Goal: Transaction & Acquisition: Obtain resource

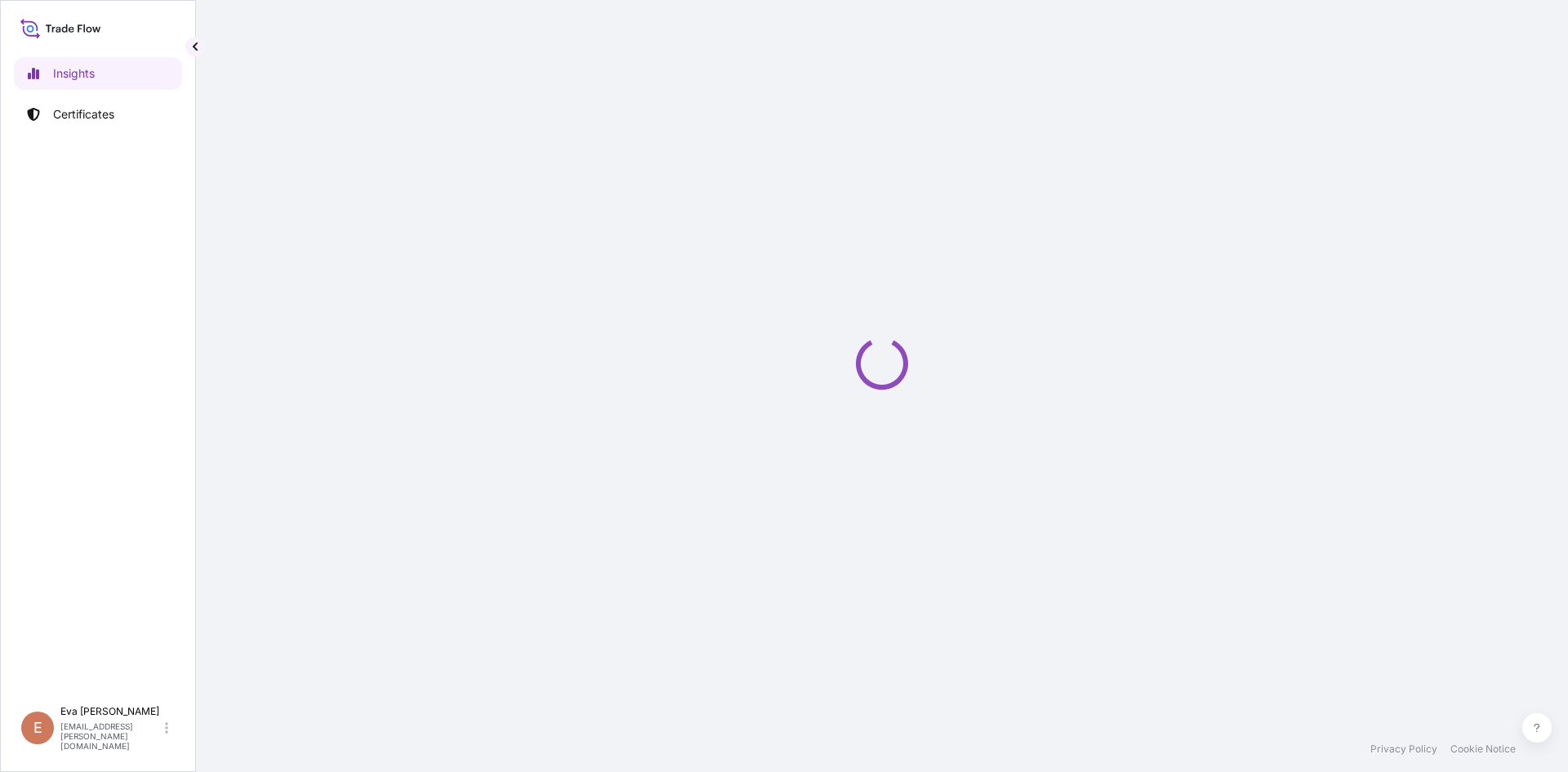
select select "2025"
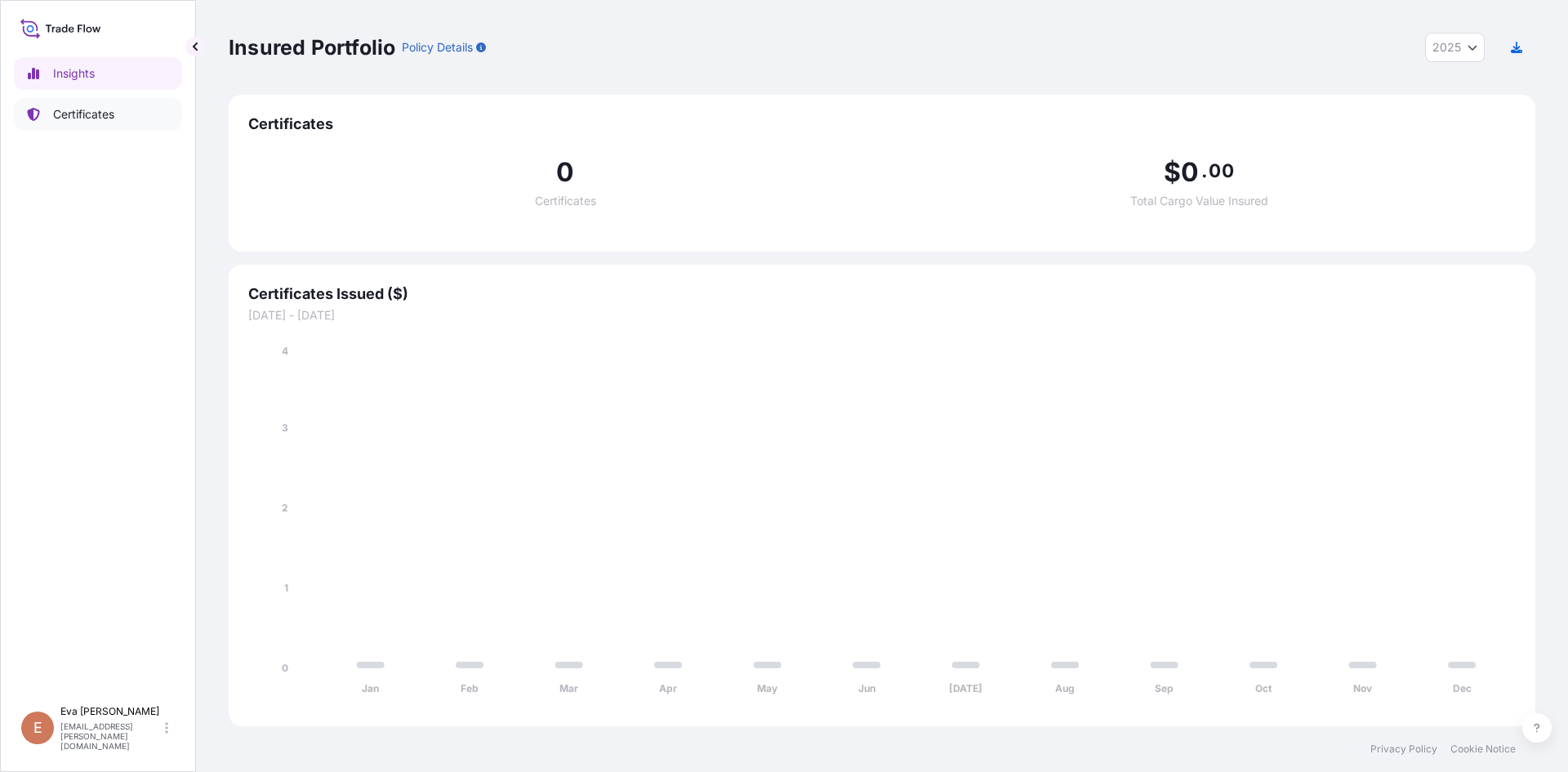
click at [92, 112] on p "Certificates" at bounding box center [84, 115] width 62 height 17
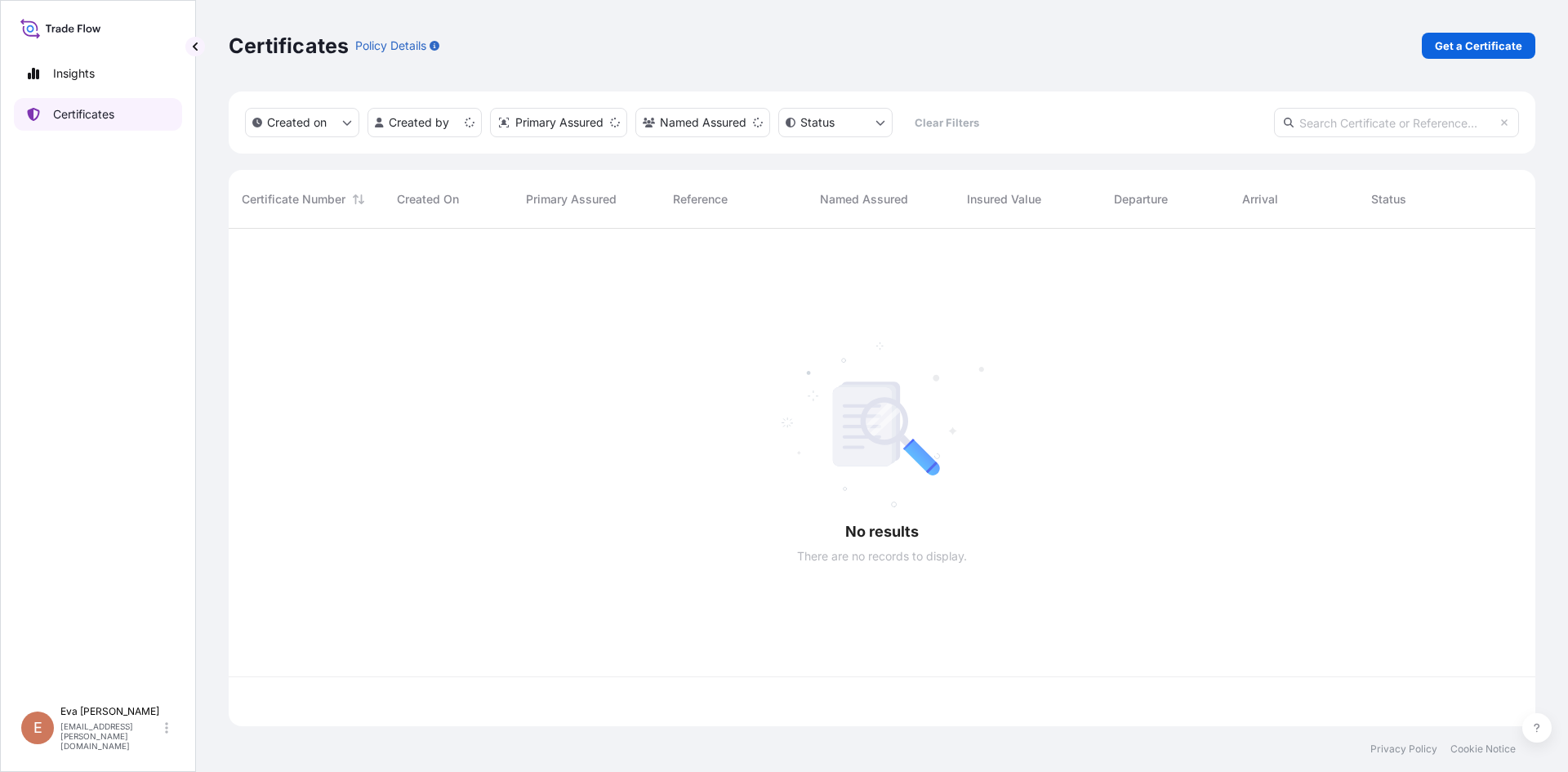
scroll to position [495, 1294]
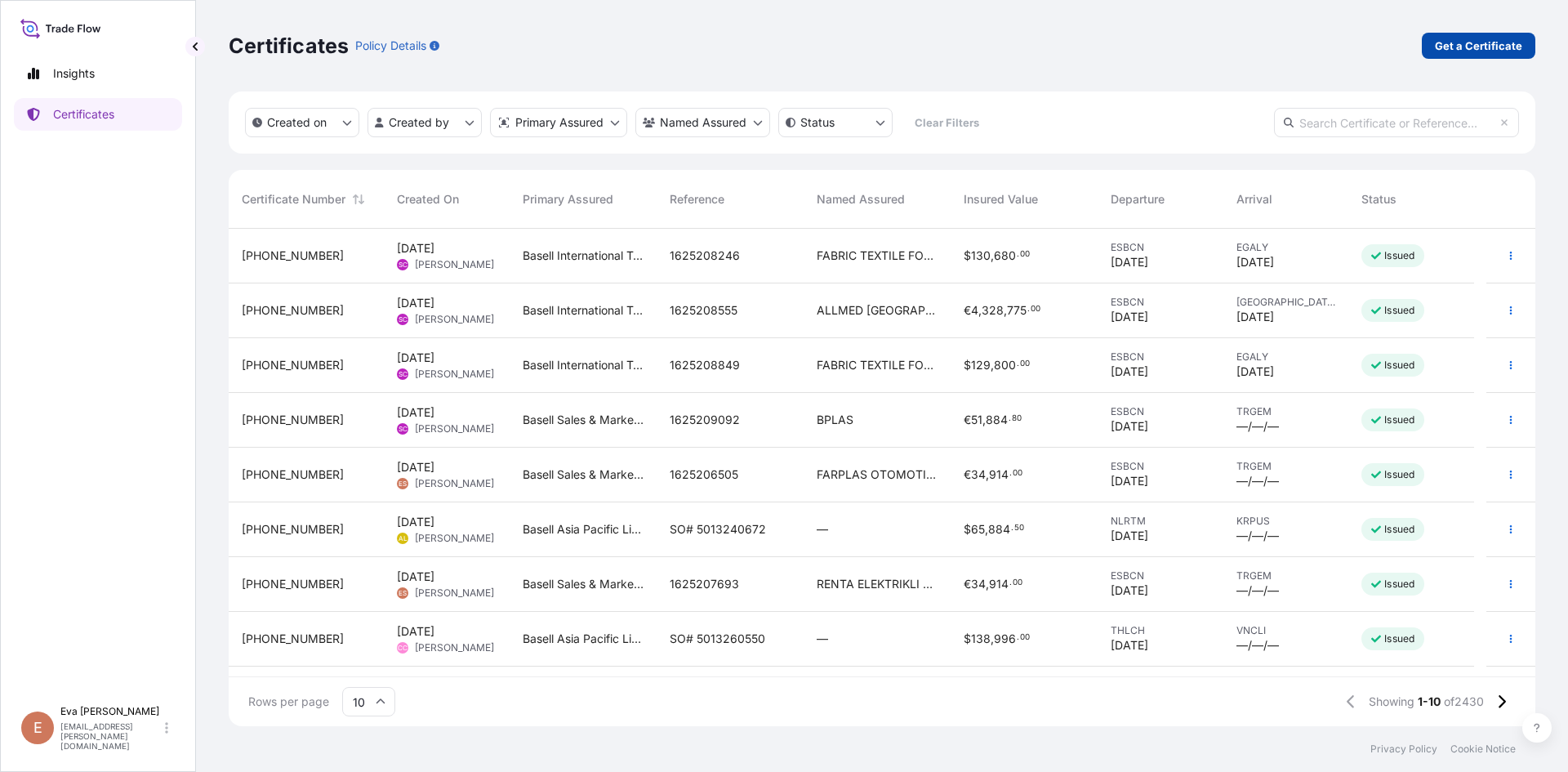
click at [1486, 41] on p "Get a Certificate" at bounding box center [1478, 46] width 87 height 17
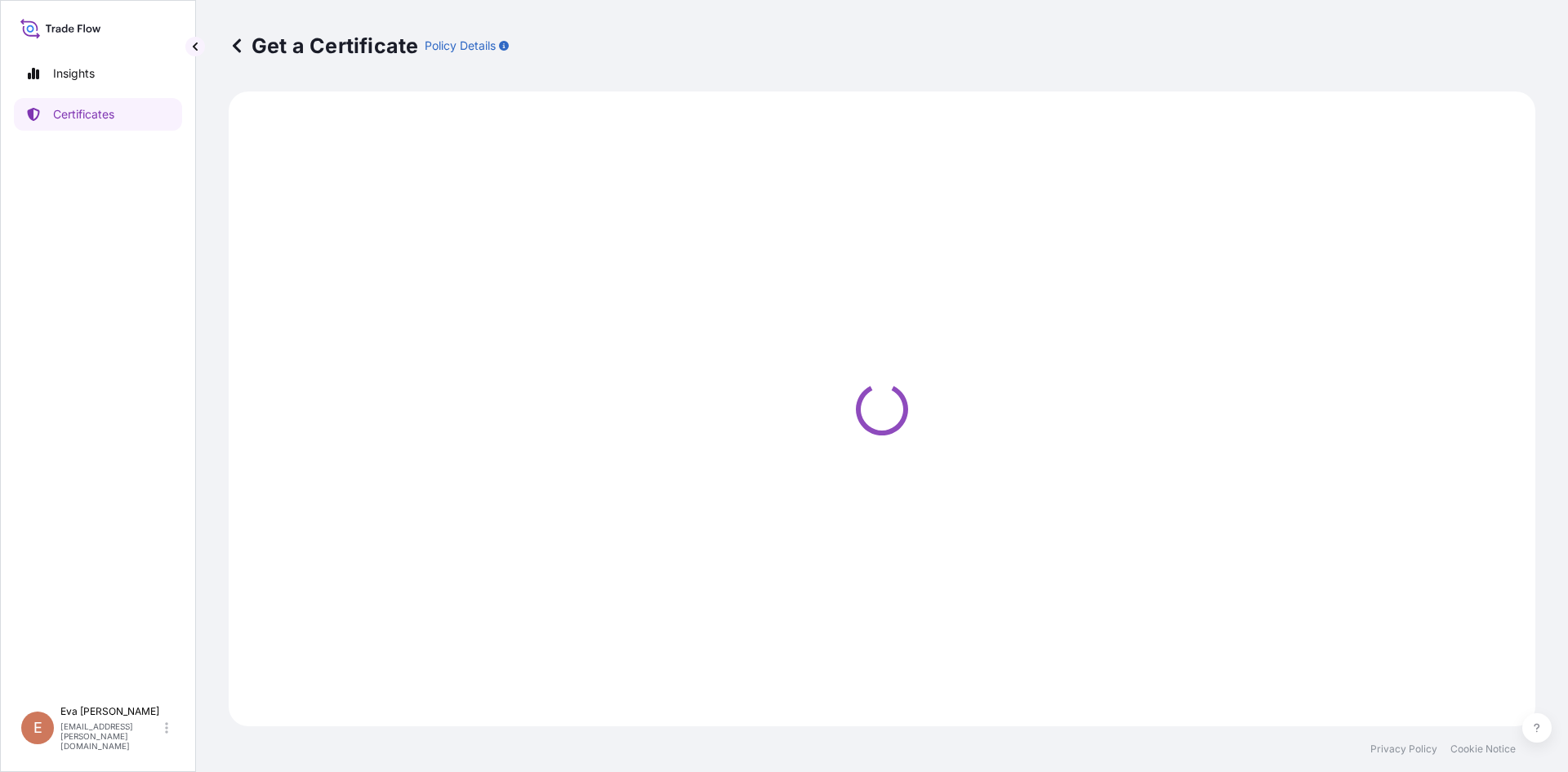
select select "Sea"
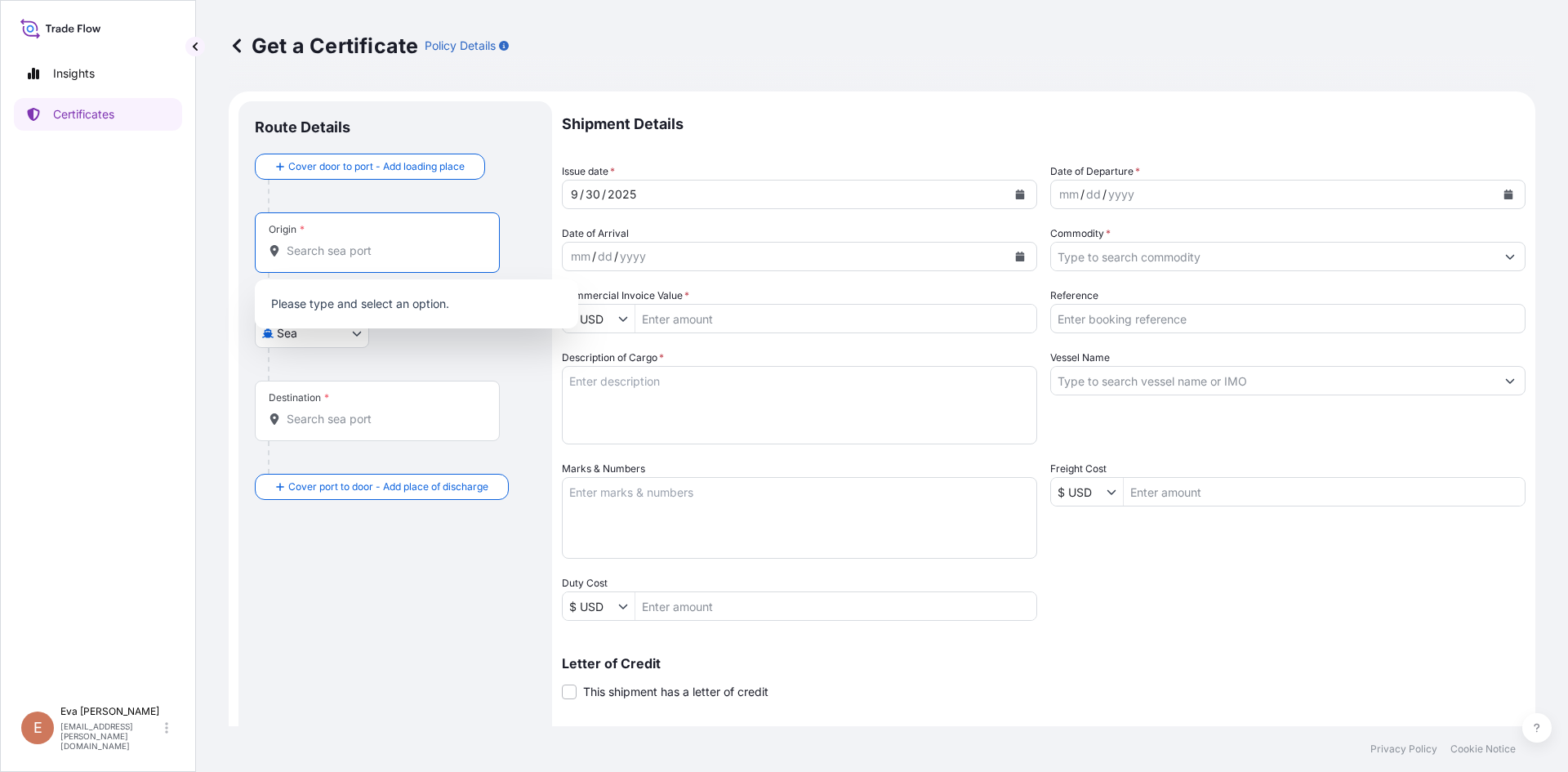
click at [424, 257] on input "Origin *" at bounding box center [383, 251] width 193 height 17
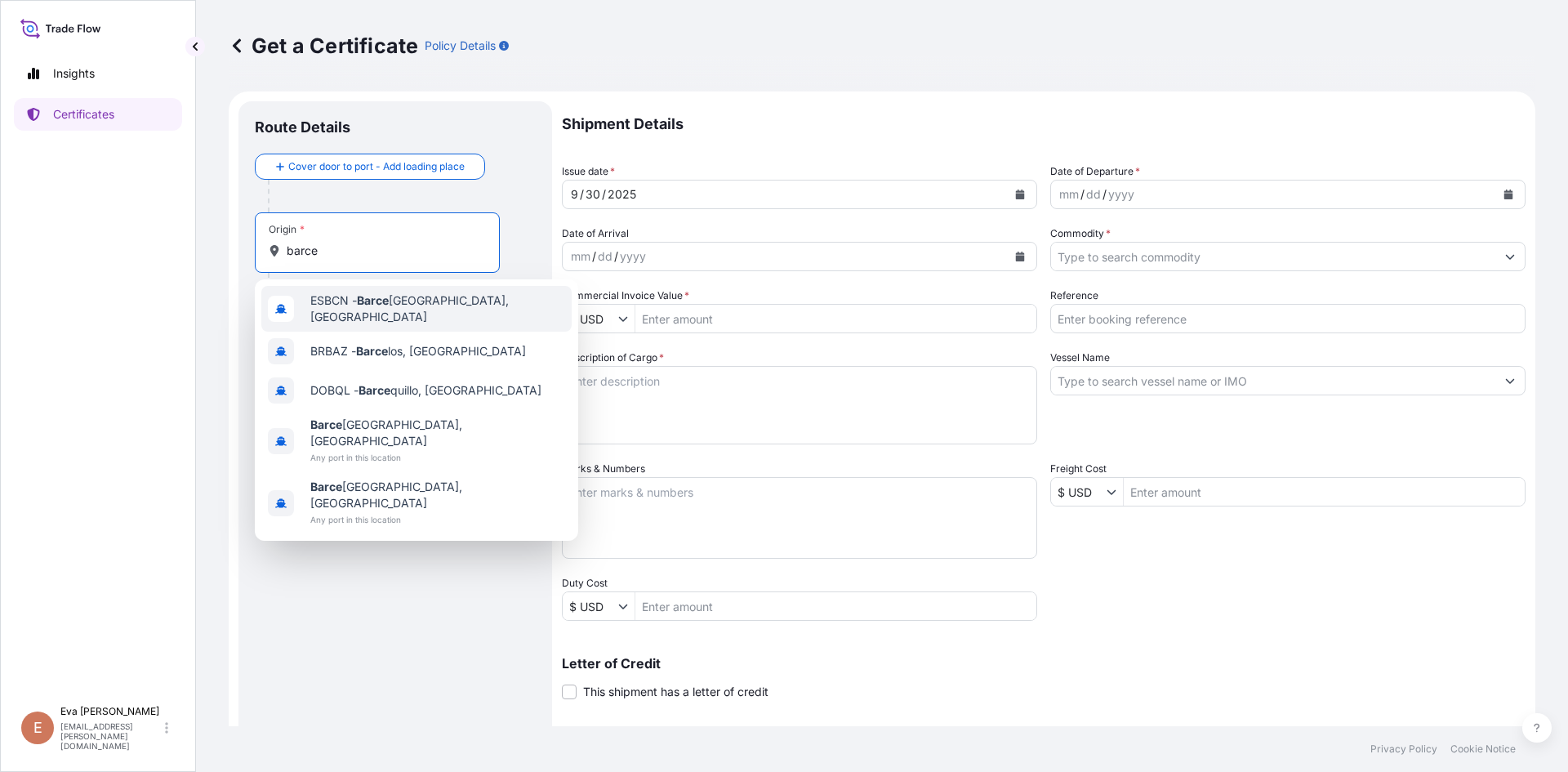
click at [395, 306] on span "ESBCN - [PERSON_NAME], [GEOGRAPHIC_DATA]" at bounding box center [438, 308] width 255 height 32
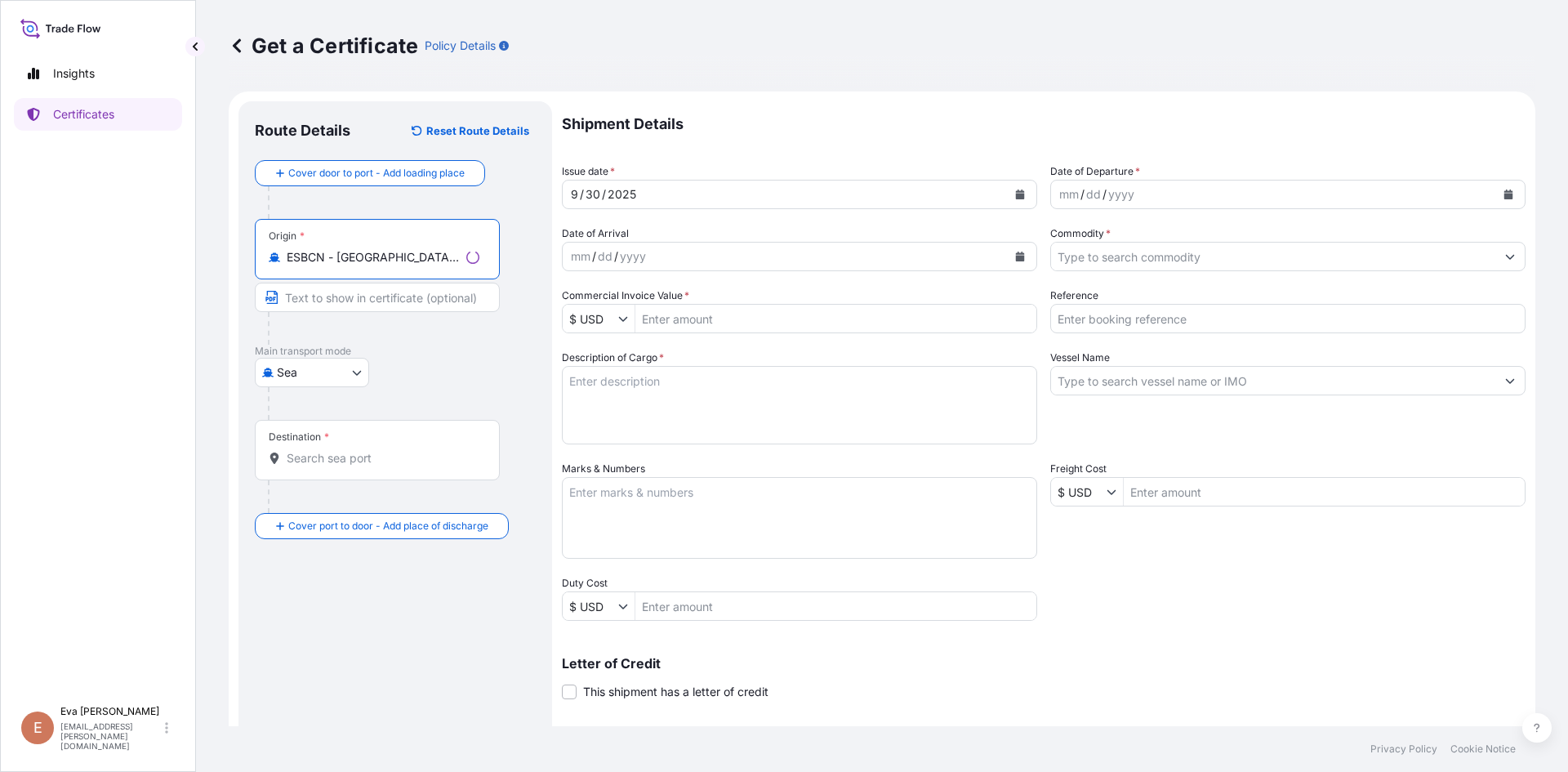
type input "ESBCN - [GEOGRAPHIC_DATA], [GEOGRAPHIC_DATA]"
click at [368, 475] on div "Destination *" at bounding box center [377, 450] width 245 height 61
click at [368, 466] on input "Destination *" at bounding box center [383, 459] width 193 height 17
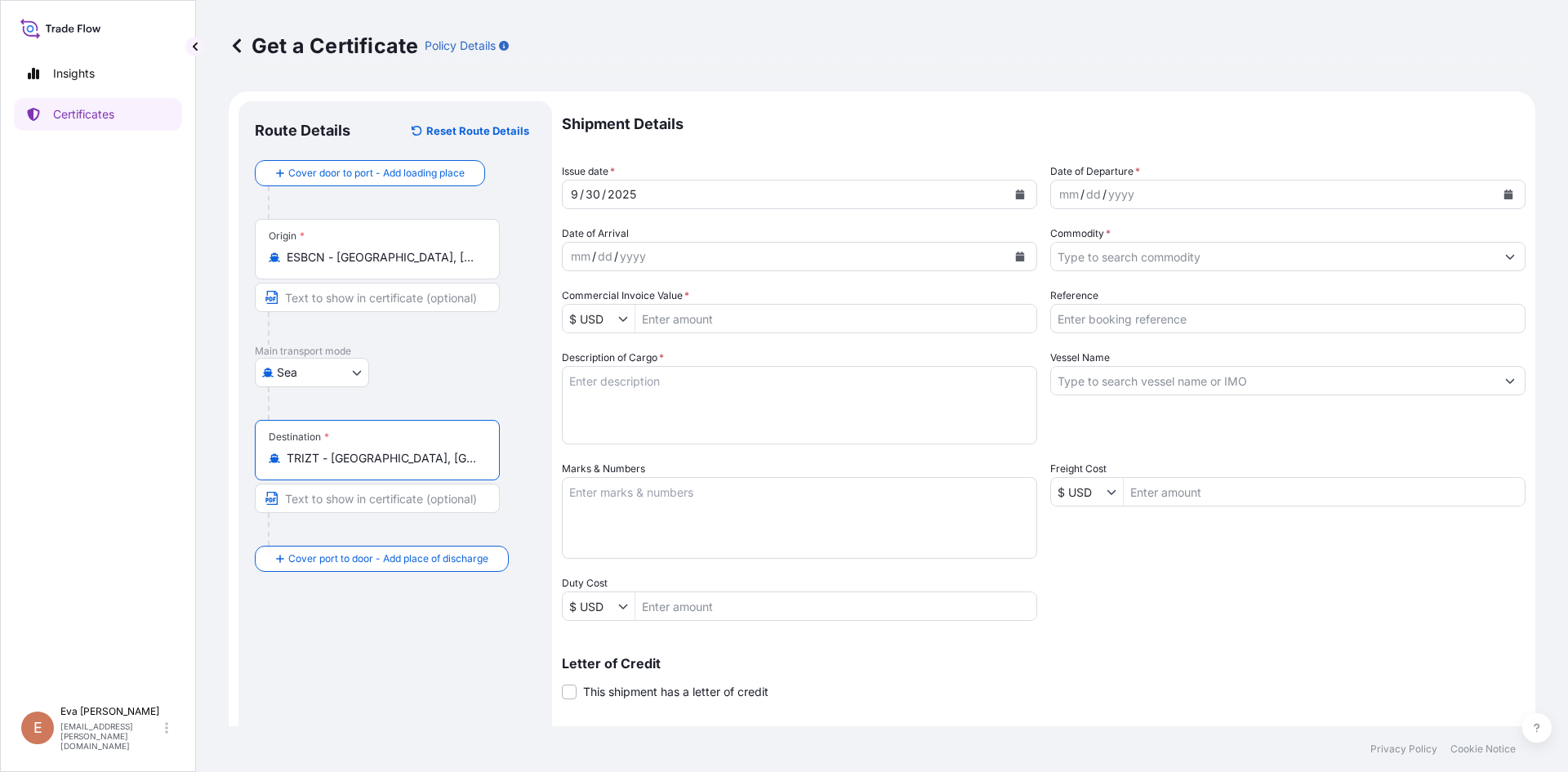
type input "TRIZT - [GEOGRAPHIC_DATA], [GEOGRAPHIC_DATA]"
click at [1504, 197] on icon "Calendar" at bounding box center [1508, 195] width 9 height 10
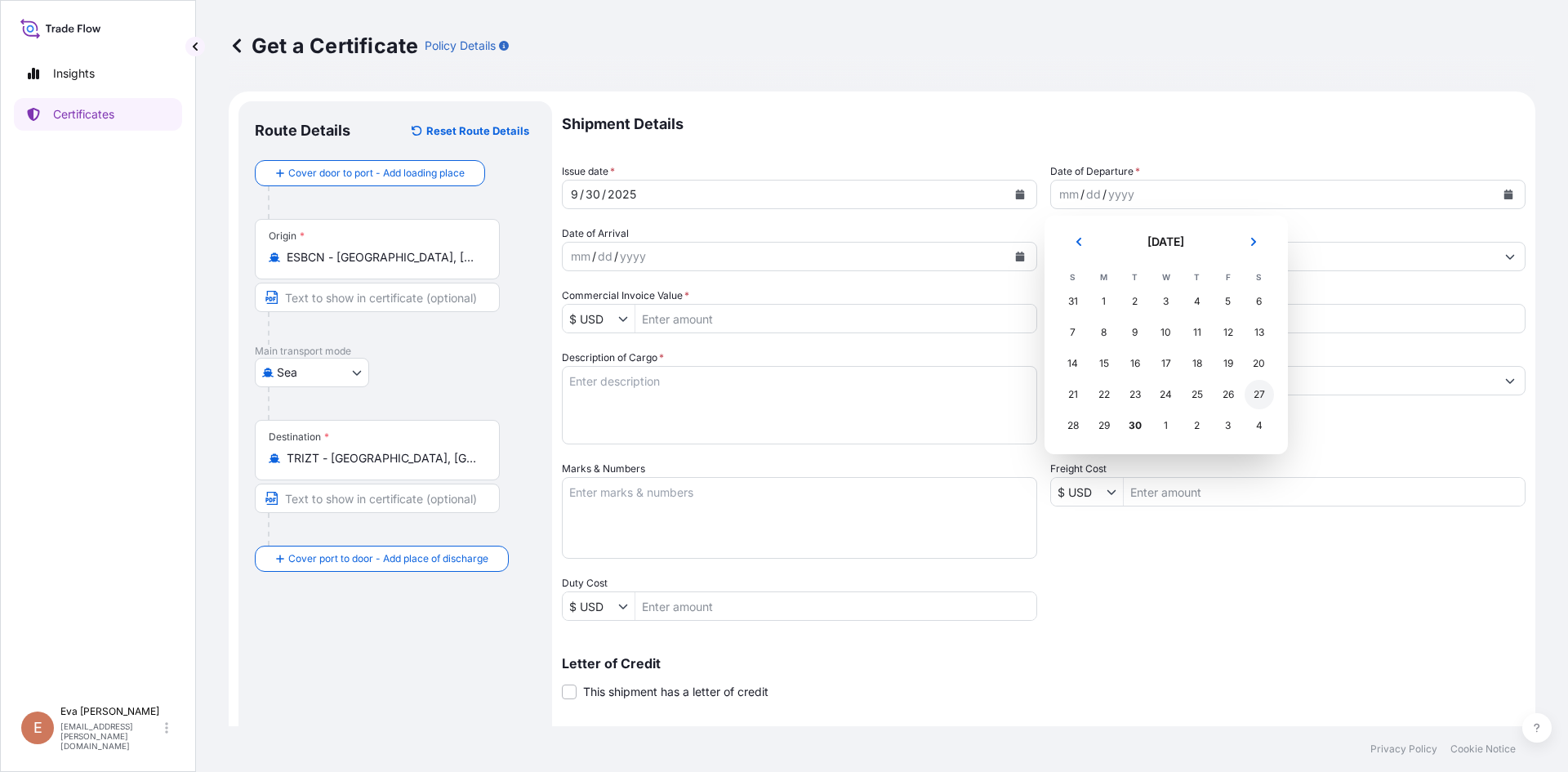
click at [1261, 403] on div "27" at bounding box center [1258, 394] width 29 height 29
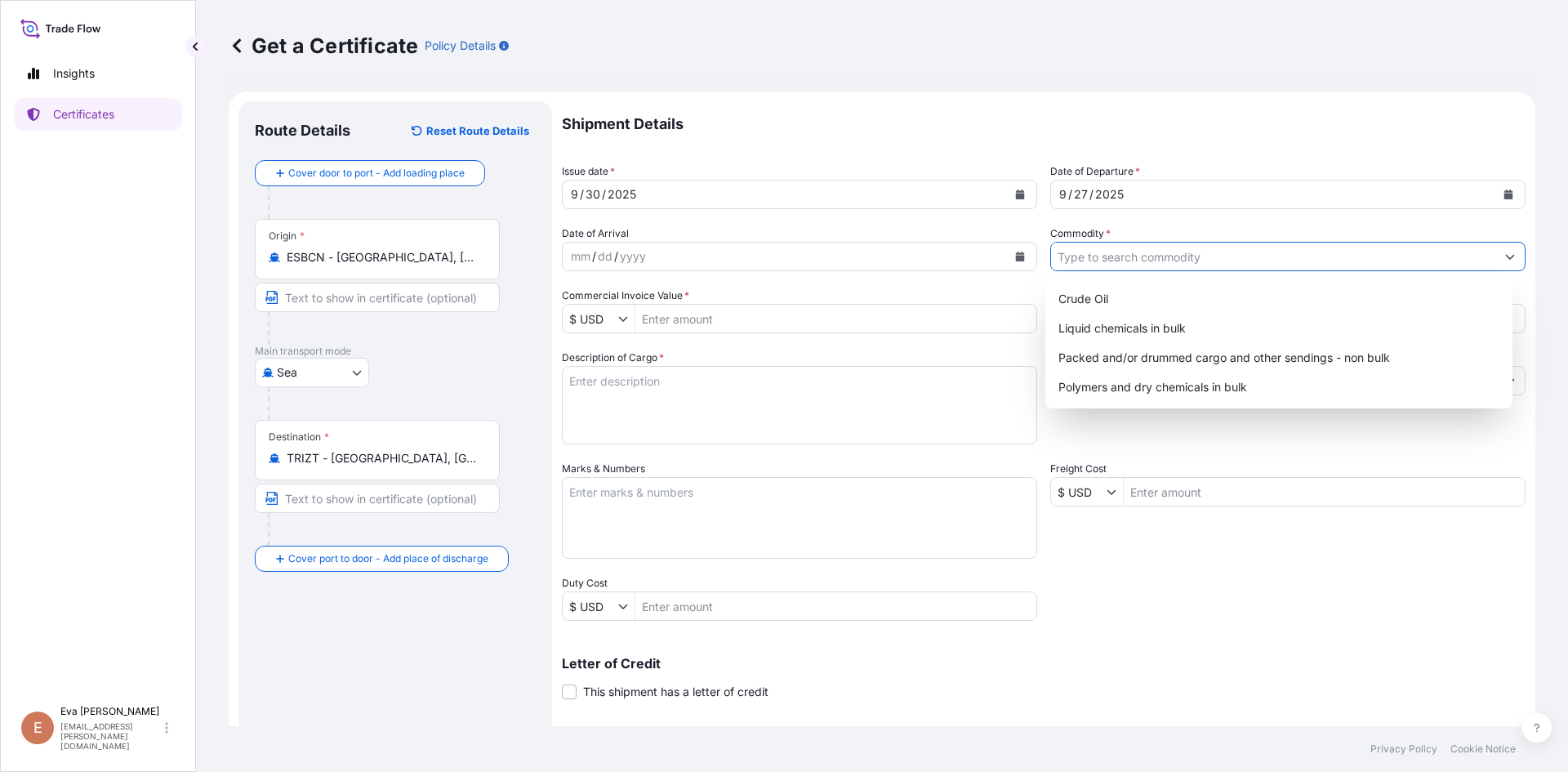
click at [1323, 258] on input "Commodity *" at bounding box center [1273, 256] width 444 height 29
click at [1220, 359] on div "Packed and/or drummed cargo and other sendings - non bulk" at bounding box center [1279, 357] width 454 height 29
type input "Packed and/or drummed cargo and other sendings - non bulk"
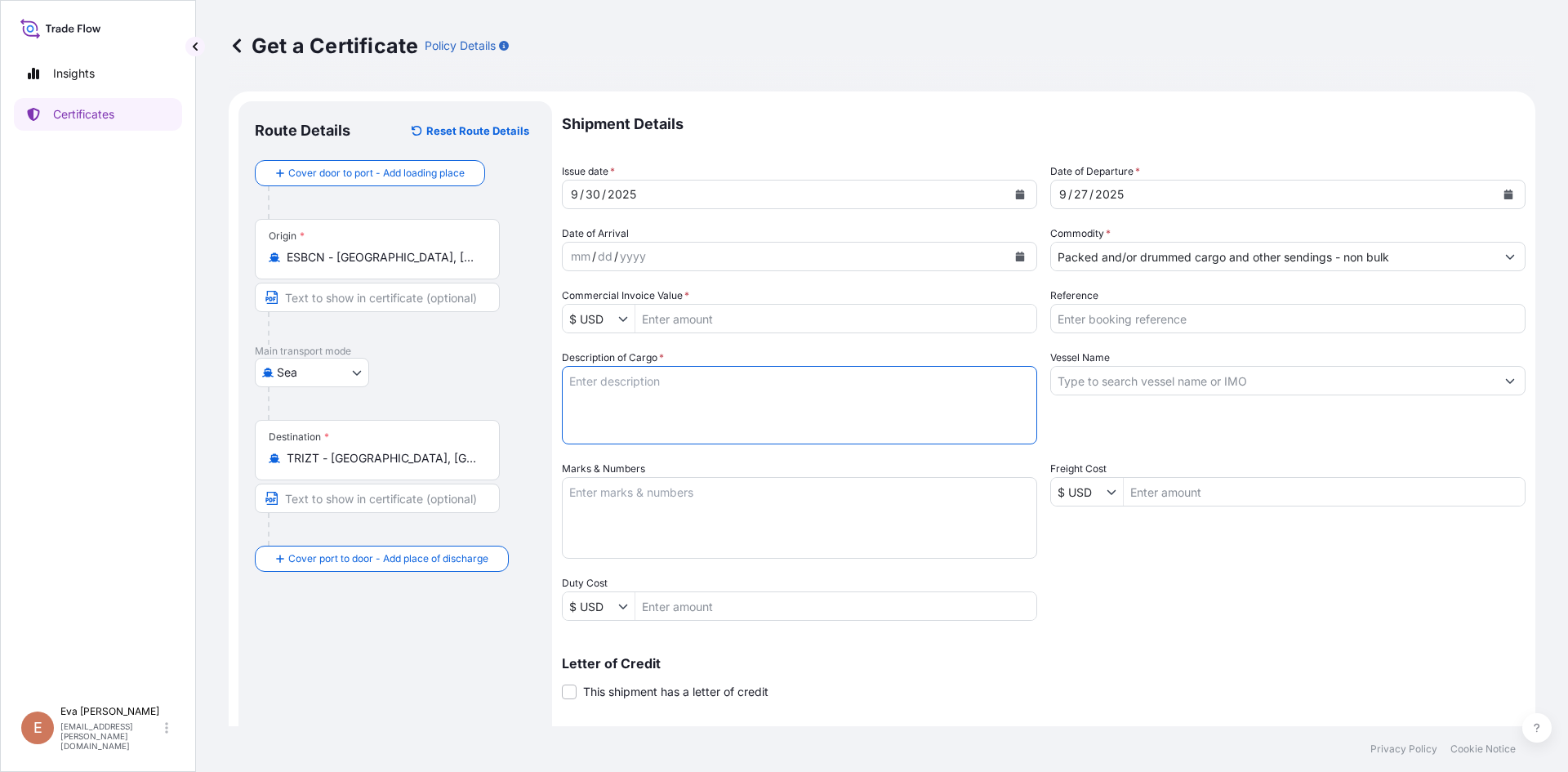
click at [896, 401] on textarea "Description of Cargo *" at bounding box center [799, 406] width 475 height 78
type textarea "1x40"
click at [1087, 386] on input "Vessel Name" at bounding box center [1273, 381] width 444 height 29
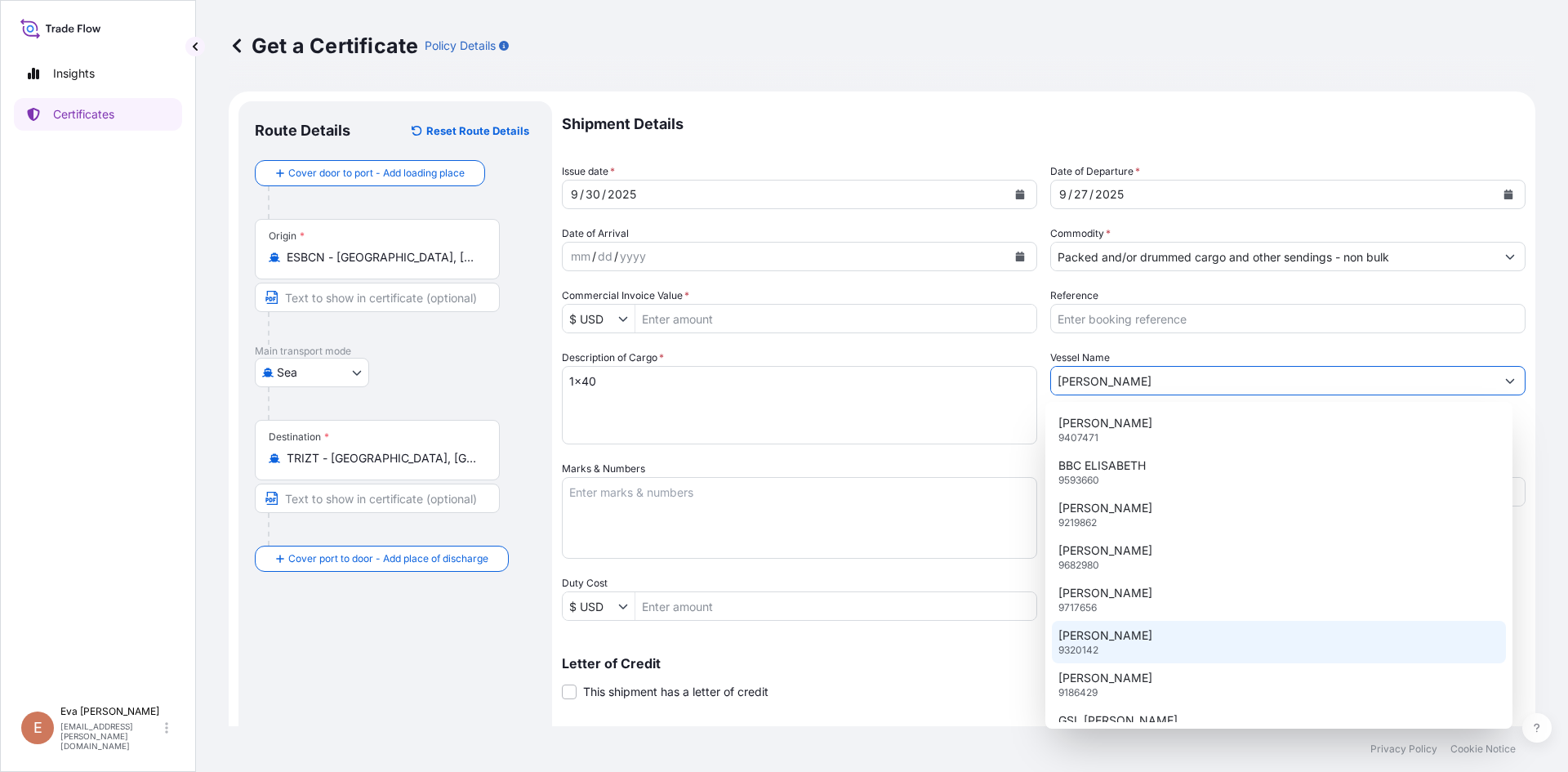
click at [1104, 635] on p "[PERSON_NAME]" at bounding box center [1104, 635] width 94 height 17
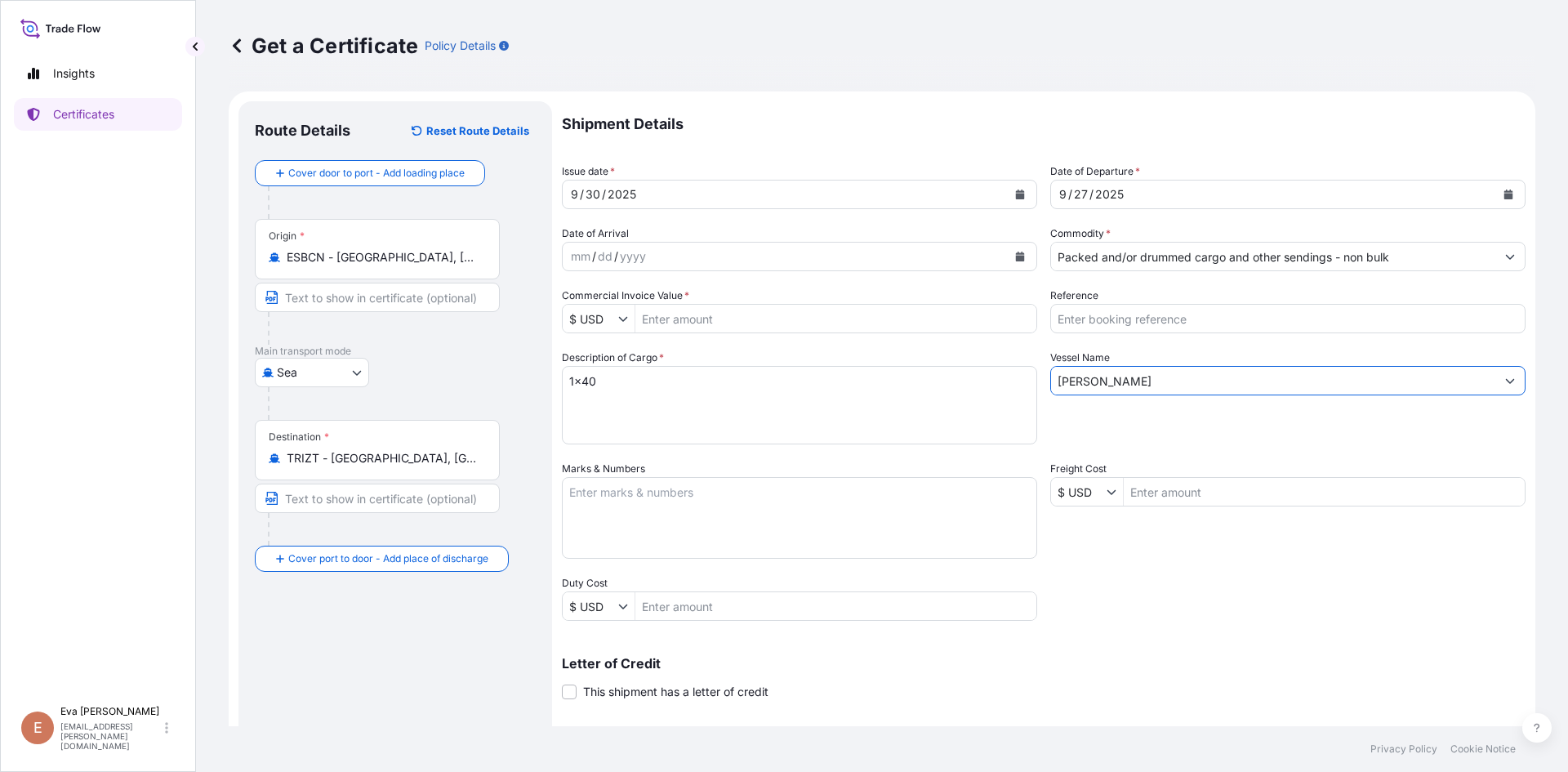
type input "[PERSON_NAME]"
click at [597, 308] on input "$ USD" at bounding box center [590, 318] width 56 height 29
click at [602, 358] on div "€ EUR" at bounding box center [619, 357] width 107 height 29
type input "€ EUR"
click at [669, 322] on input "Commercial Invoice Value *" at bounding box center [836, 318] width 401 height 29
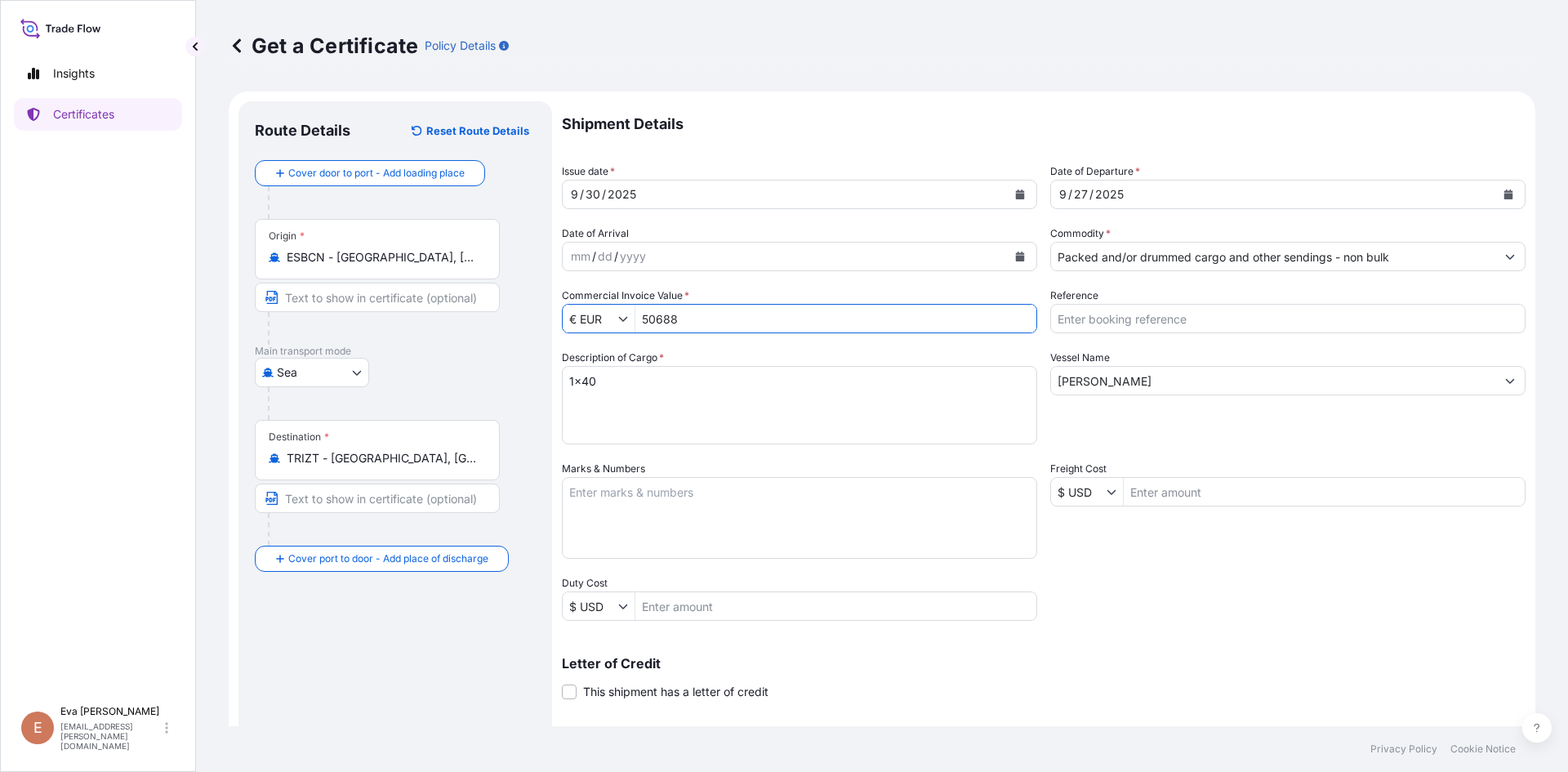
type input "50,688"
click at [1083, 319] on input "Reference" at bounding box center [1288, 318] width 475 height 29
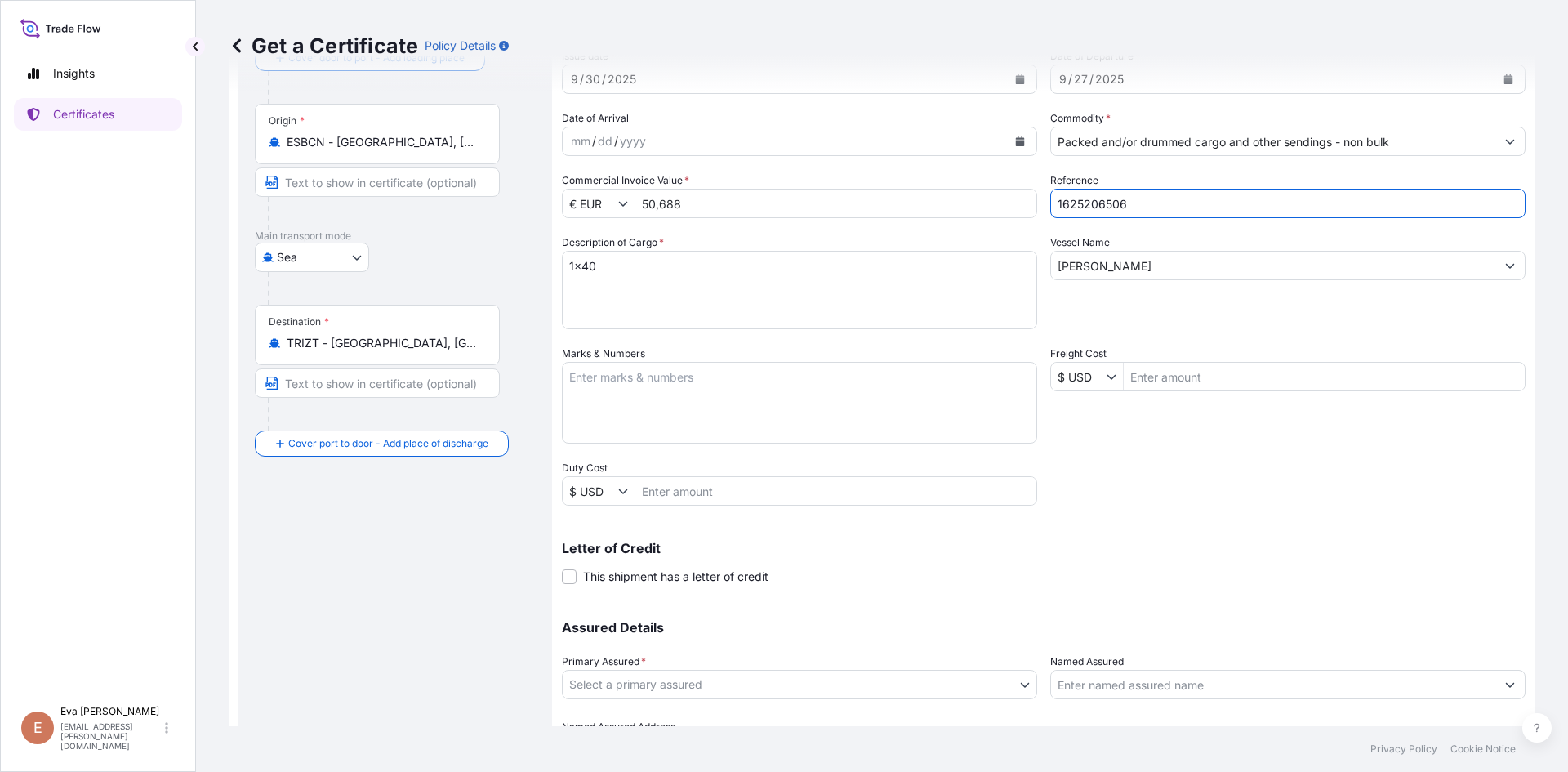
scroll to position [209, 0]
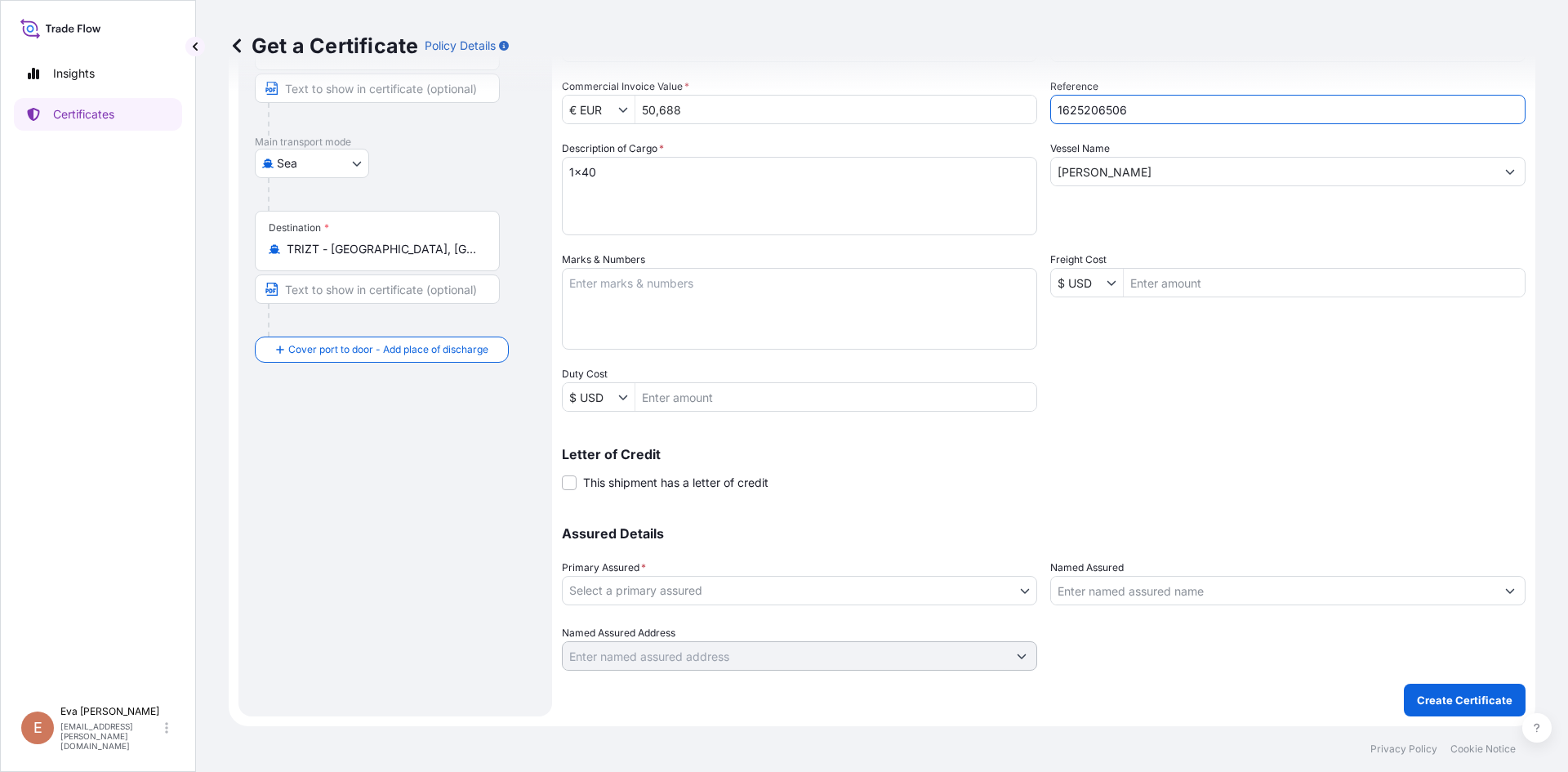
type input "1625206506"
click at [1287, 598] on input "Named Assured" at bounding box center [1273, 590] width 444 height 29
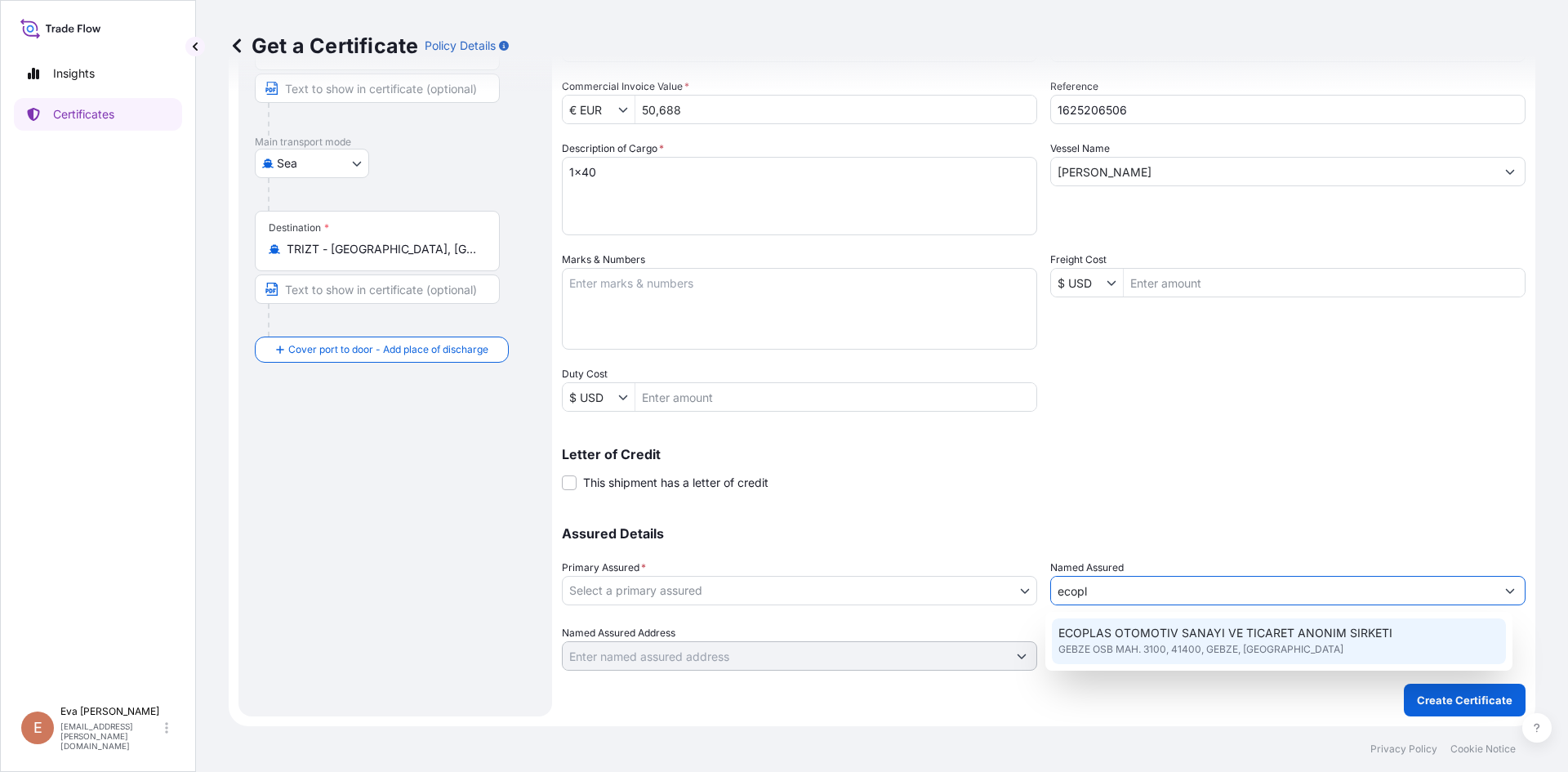
click at [1122, 638] on span "ECOPLAS OTOMOTIV SANAYI VE TICARET ANONIM SIRKETI" at bounding box center [1224, 634] width 334 height 17
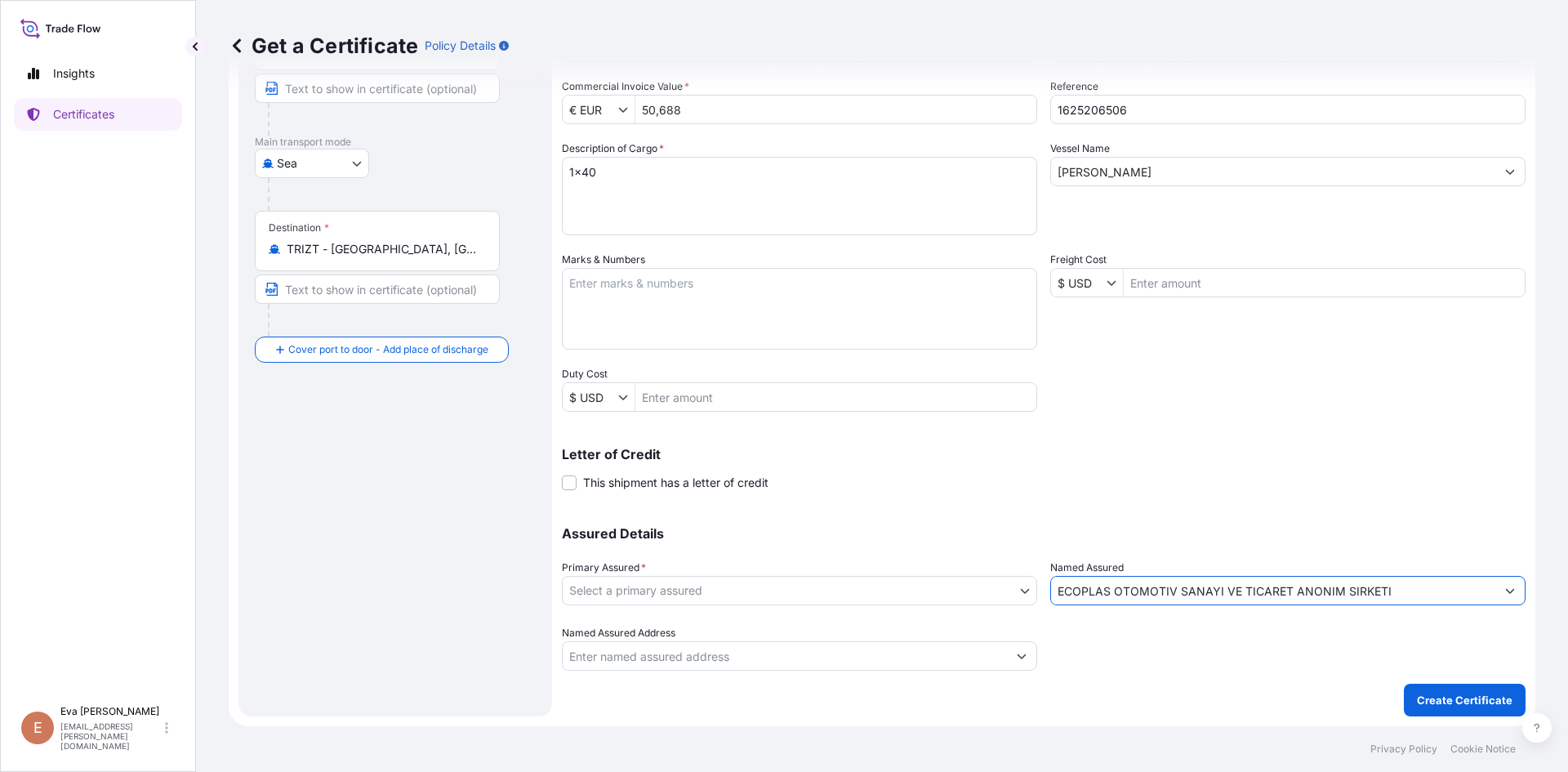
type input "ECOPLAS OTOMOTIV SANAYI VE TICARET ANONIM SIRKETI"
click at [961, 597] on body "8 options available. 6 options available. 0 options available. 1 option availab…" at bounding box center [784, 386] width 1568 height 772
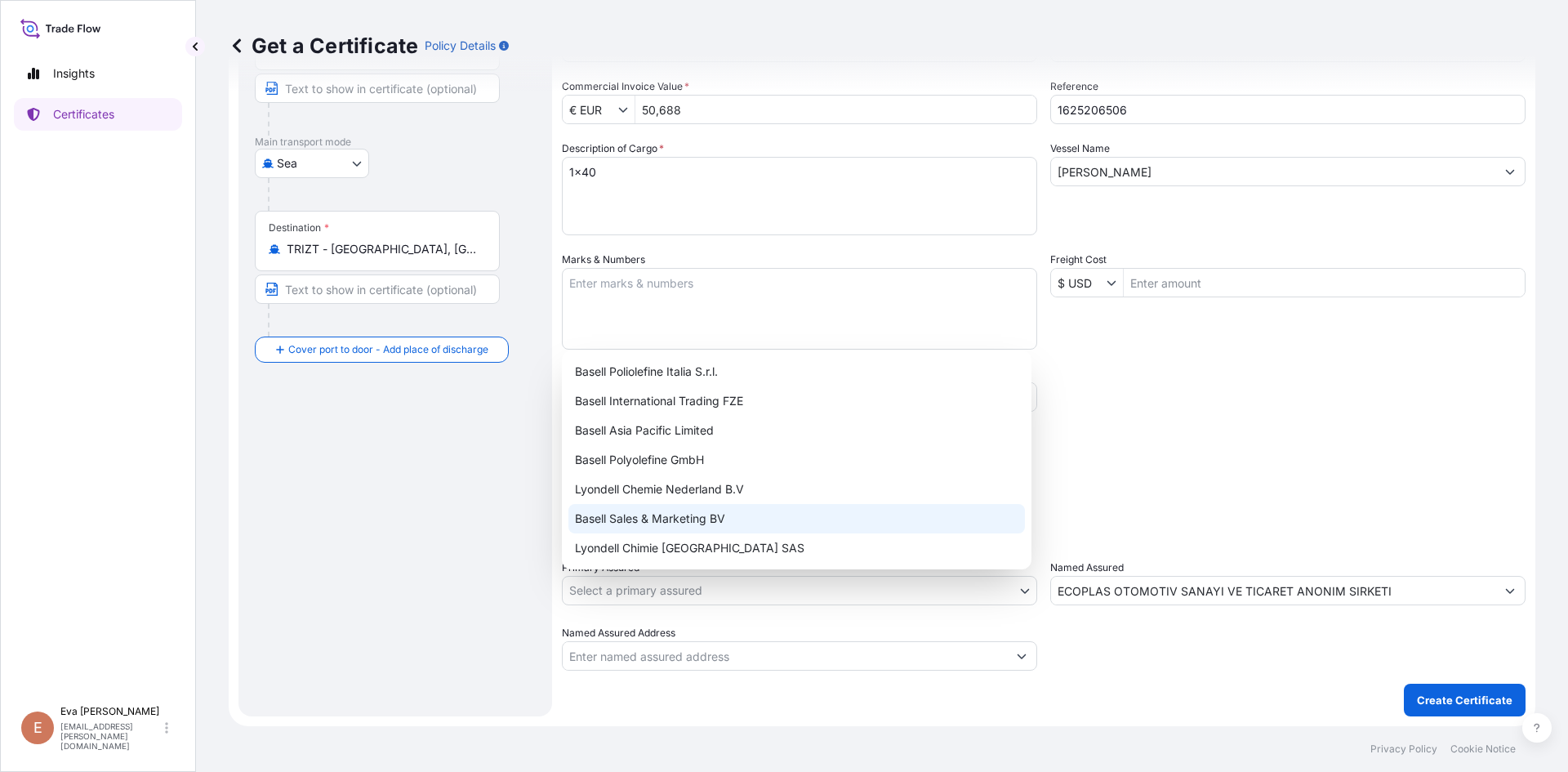
click at [764, 520] on div "Basell Sales & Marketing BV" at bounding box center [796, 518] width 456 height 29
select select "32164"
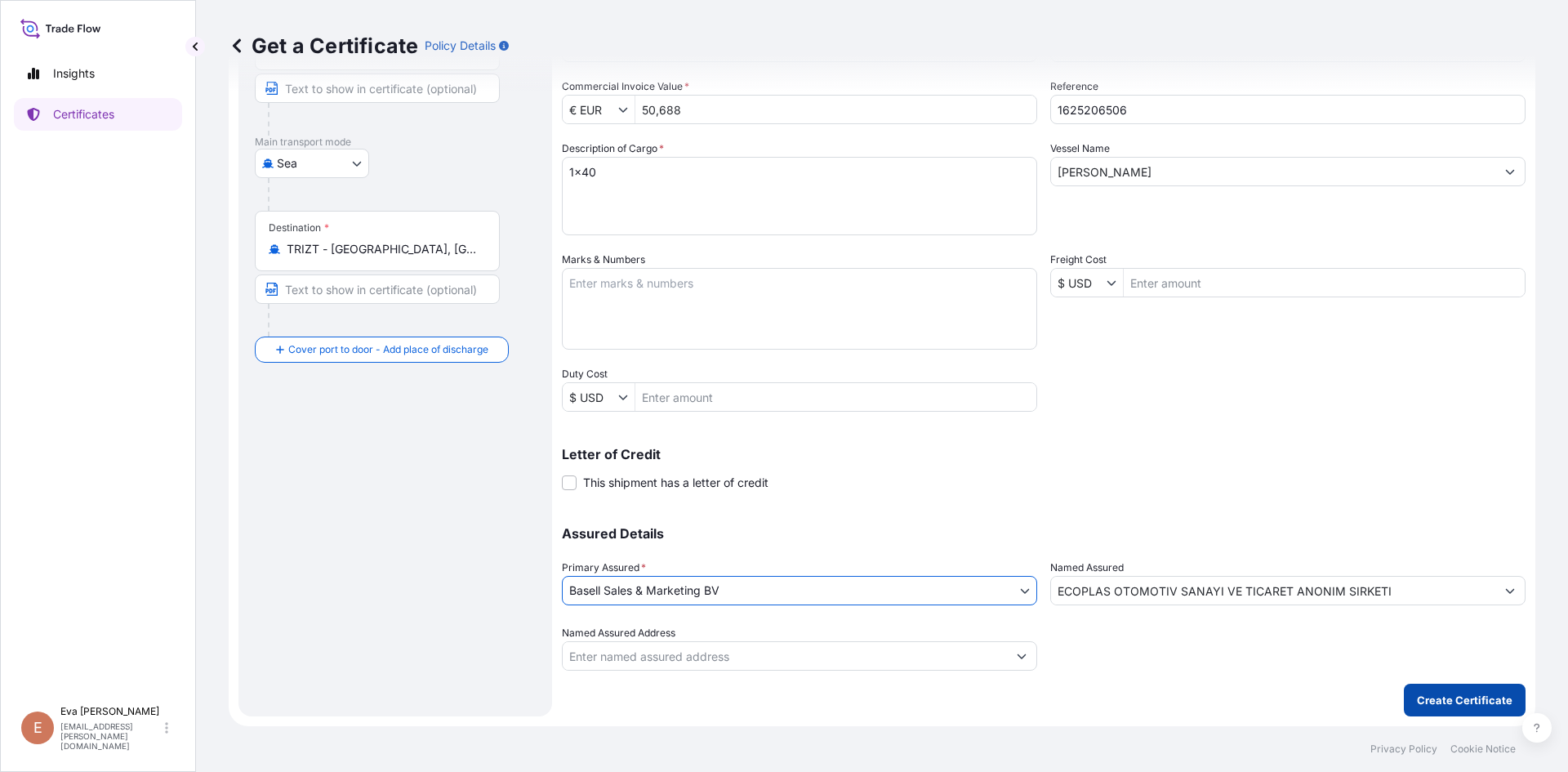
click at [1467, 702] on p "Create Certificate" at bounding box center [1464, 700] width 96 height 17
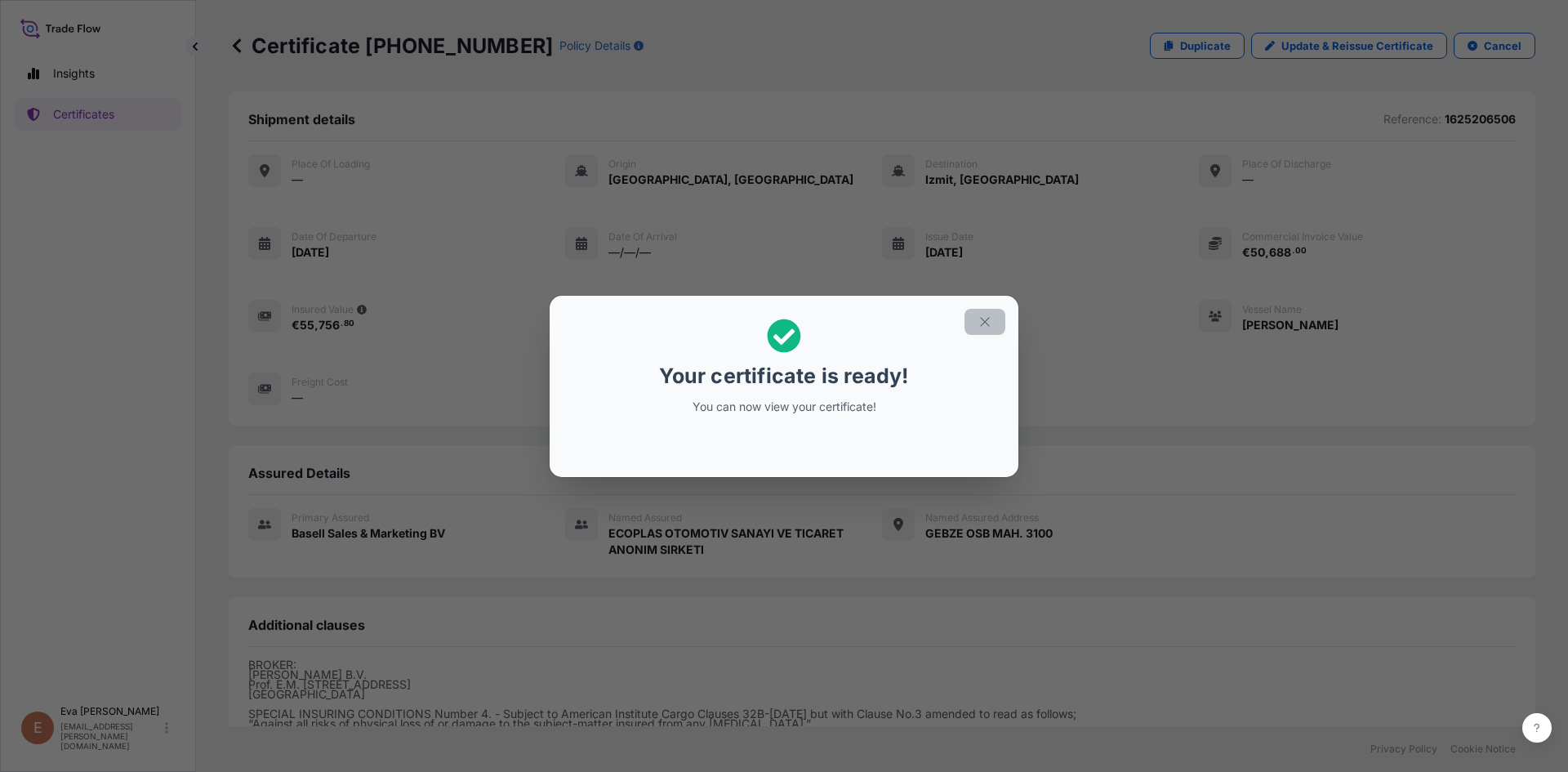
click at [980, 324] on icon "button" at bounding box center [985, 322] width 15 height 15
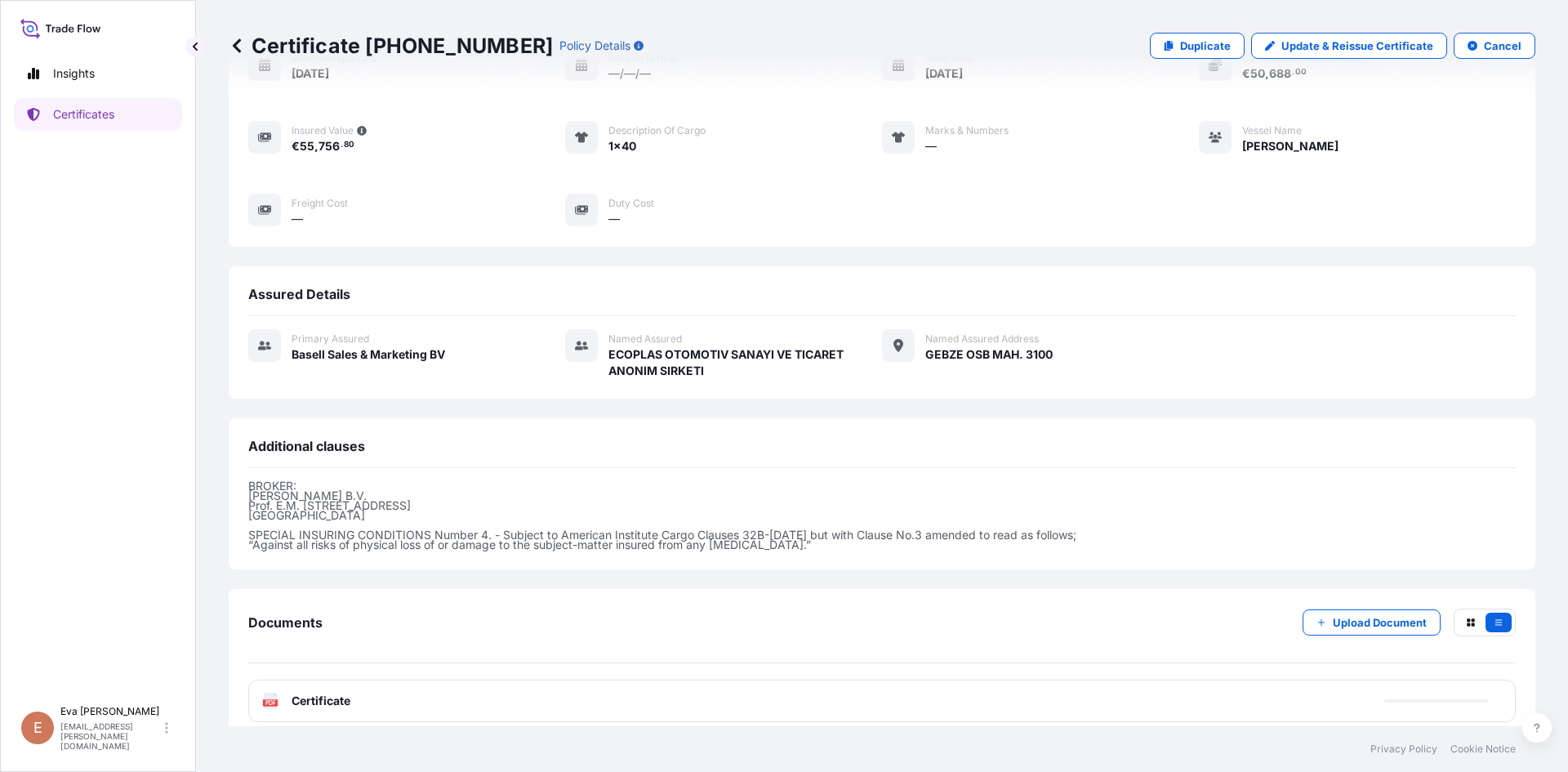
scroll to position [194, 0]
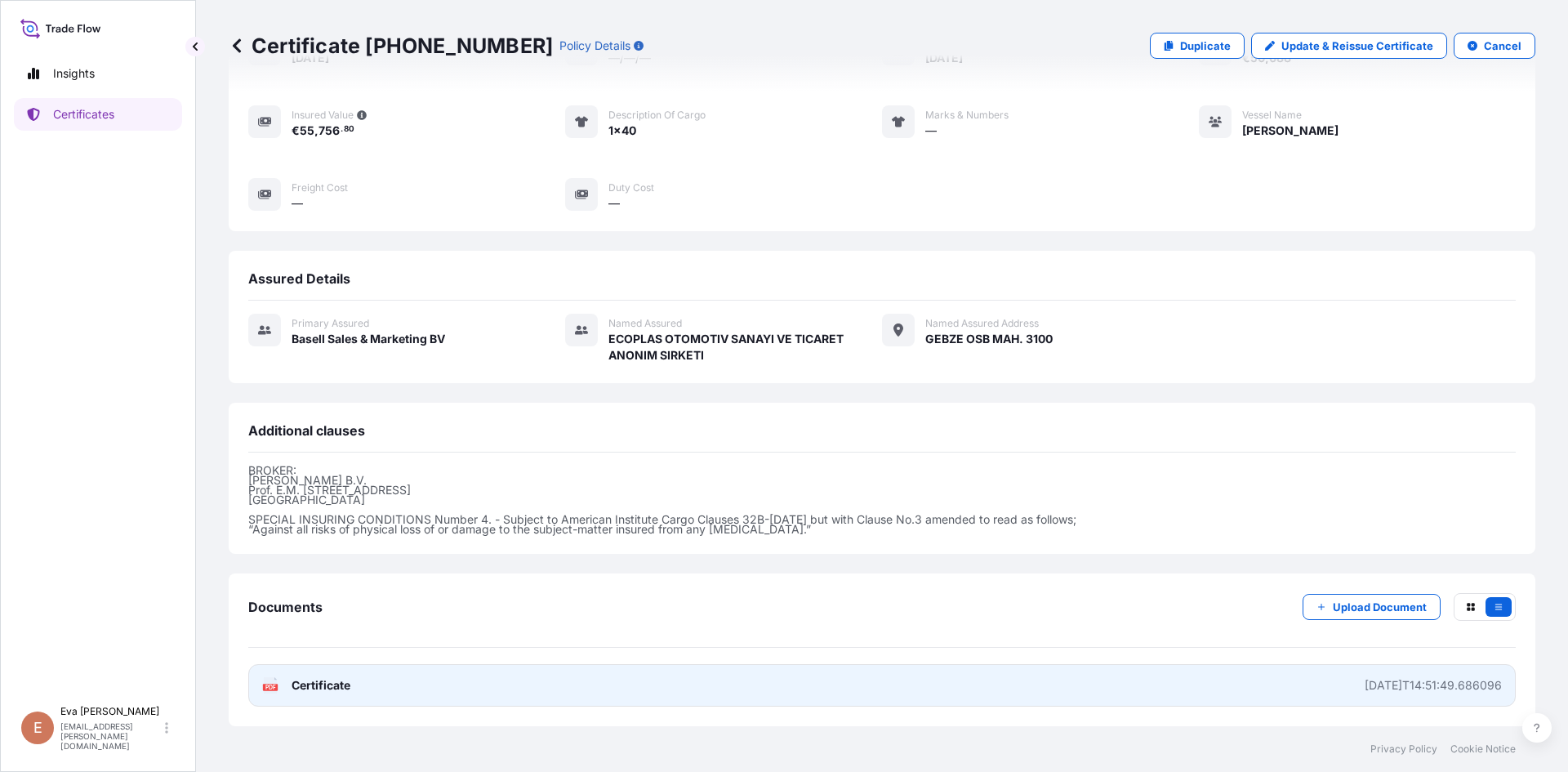
click at [264, 683] on icon at bounding box center [270, 685] width 14 height 17
